Goal: Obtain resource: Download file/media

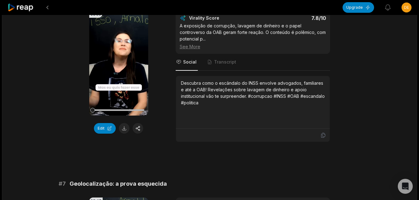
scroll to position [1011, 0]
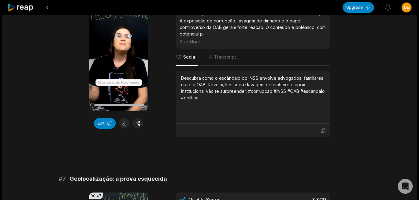
click at [123, 126] on button at bounding box center [124, 123] width 11 height 11
click at [123, 124] on div "Edit" at bounding box center [118, 123] width 59 height 11
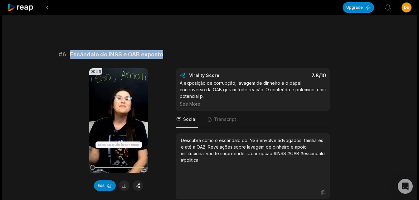
drag, startPoint x: 70, startPoint y: 56, endPoint x: 163, endPoint y: 48, distance: 93.1
click at [163, 48] on div "# 1 [PERSON_NAME]: depoimento revelador 01:01 Your browser does not support mp4…" at bounding box center [210, 28] width 302 height 1800
copy span "Escândalo do INSS e OAB exposto"
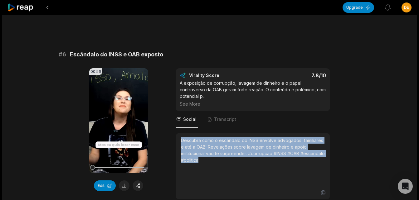
drag, startPoint x: 181, startPoint y: 135, endPoint x: 243, endPoint y: 162, distance: 67.5
click at [243, 162] on div "Descubra como o escândalo do INSS envolve advogados, familiares e até a OAB! Re…" at bounding box center [253, 159] width 144 height 45
copy div "Descubra como o escândalo do INSS envolve advogados, familiares e até a OAB! Re…"
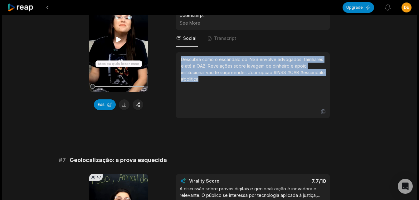
scroll to position [1074, 0]
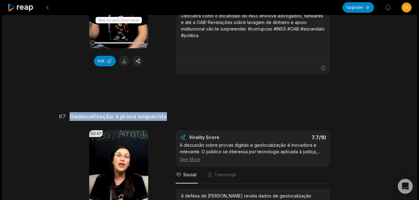
drag, startPoint x: 70, startPoint y: 109, endPoint x: 168, endPoint y: 107, distance: 98.1
click at [168, 112] on div "# 7 Geolocalização: a prova esquecida" at bounding box center [210, 116] width 302 height 9
copy span "Geolocalização: a prova esquecida"
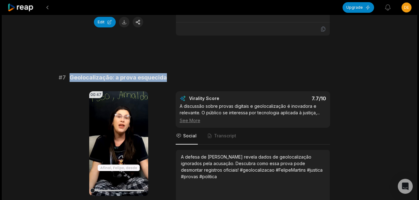
scroll to position [1136, 0]
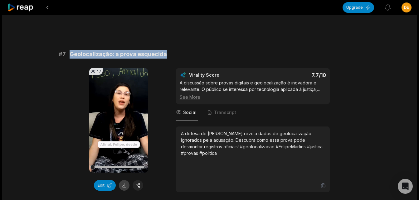
click at [125, 181] on button at bounding box center [124, 186] width 11 height 11
drag, startPoint x: 182, startPoint y: 127, endPoint x: 329, endPoint y: 155, distance: 149.6
click at [329, 155] on div "A defesa de [PERSON_NAME] revela dados de geolocalização ignorados pela acusaçã…" at bounding box center [253, 153] width 154 height 53
copy div "A defesa de [PERSON_NAME] revela dados de geolocalização ignorados pela acusaçã…"
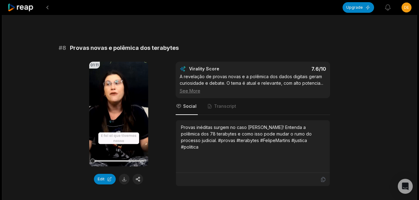
scroll to position [1324, 0]
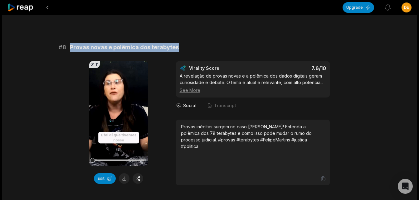
drag, startPoint x: 70, startPoint y: 42, endPoint x: 181, endPoint y: 39, distance: 110.3
click at [181, 43] on div "# 8 Provas novas e polêmica dos terabytes" at bounding box center [210, 47] width 302 height 9
copy span "Provas novas e polêmica dos terabytes"
click at [125, 174] on button at bounding box center [124, 179] width 11 height 11
drag, startPoint x: 178, startPoint y: 120, endPoint x: 310, endPoint y: 139, distance: 134.0
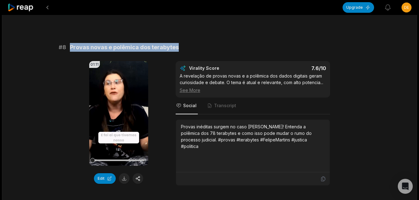
click at [310, 139] on div "Provas inéditas surgem no caso [PERSON_NAME]! Entenda a polêmica dos 78 terabyt…" at bounding box center [253, 146] width 154 height 53
copy div "Provas inéditas surgem no caso [PERSON_NAME]! Entenda a polêmica dos 78 terabyt…"
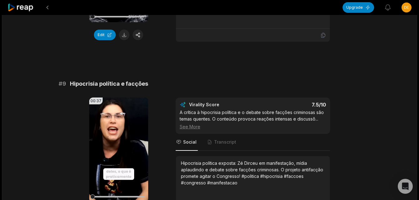
scroll to position [1511, 0]
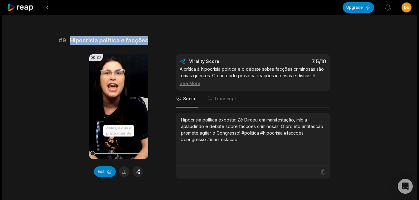
drag, startPoint x: 70, startPoint y: 36, endPoint x: 146, endPoint y: 35, distance: 76.8
click at [146, 36] on span "Hipocrisia política e facções" at bounding box center [109, 40] width 78 height 9
copy span "Hipocrisia política e facções"
click at [124, 168] on button at bounding box center [124, 172] width 11 height 11
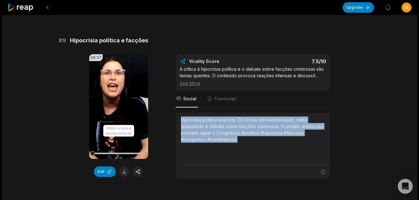
drag, startPoint x: 181, startPoint y: 114, endPoint x: 250, endPoint y: 134, distance: 72.2
click at [250, 134] on div "Hipocrisia política exposta: Zé Dirceu em manifestação, mídia aplaudindo e deba…" at bounding box center [253, 130] width 144 height 26
copy div "Hipocrisia política exposta: Zé Dirceu em manifestação, mídia aplaudindo e deba…"
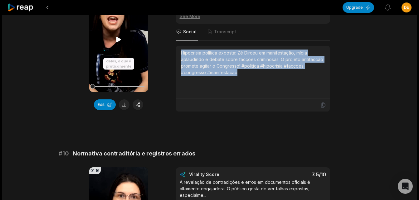
scroll to position [1636, 0]
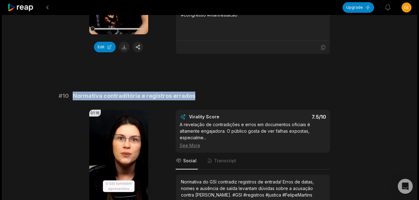
drag, startPoint x: 72, startPoint y: 90, endPoint x: 192, endPoint y: 91, distance: 119.9
click at [192, 92] on div "# 10 Normativa contraditória e registros errados" at bounding box center [210, 96] width 302 height 9
copy span "Normativa contraditória e registros errados"
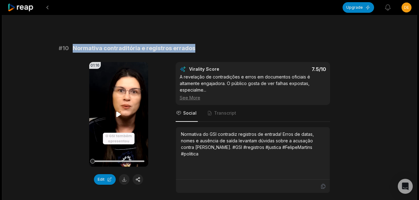
scroll to position [1699, 0]
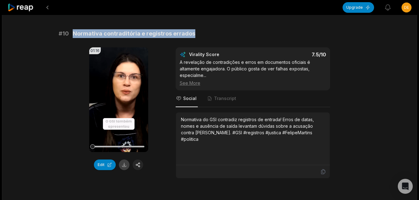
click at [121, 161] on button at bounding box center [124, 165] width 11 height 11
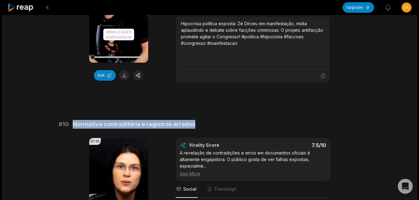
scroll to position [1733, 0]
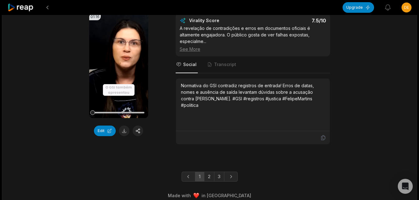
drag, startPoint x: 182, startPoint y: 77, endPoint x: 220, endPoint y: 105, distance: 46.9
click at [220, 105] on div "Normativa do GSI contradiz registros de entrada! Erros de datas, nomes e ausênc…" at bounding box center [253, 104] width 144 height 45
copy div "Normativa do GSI contradiz registros de entrada! Erros de datas, nomes e ausênc…"
